Goal: Find specific page/section: Find specific page/section

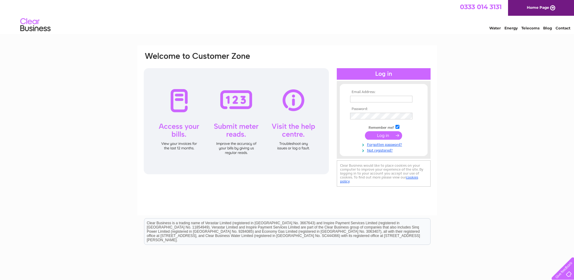
type input "[PERSON_NAME][EMAIL_ADDRESS][DOMAIN_NAME]"
click at [388, 138] on input "submit" at bounding box center [383, 135] width 37 height 8
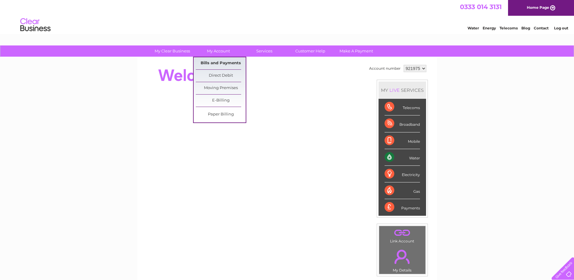
click at [225, 60] on link "Bills and Payments" at bounding box center [221, 63] width 50 height 12
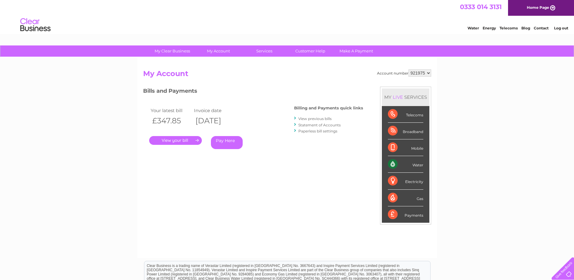
click at [187, 143] on link "." at bounding box center [175, 140] width 53 height 9
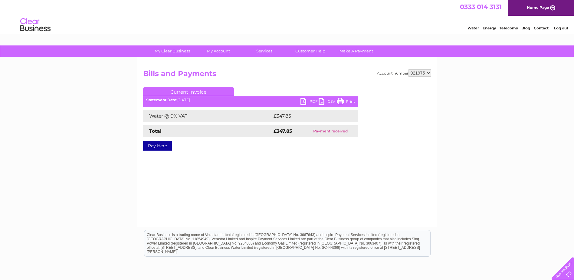
click at [305, 102] on link "PDF" at bounding box center [309, 102] width 18 height 9
